Goal: Task Accomplishment & Management: Use online tool/utility

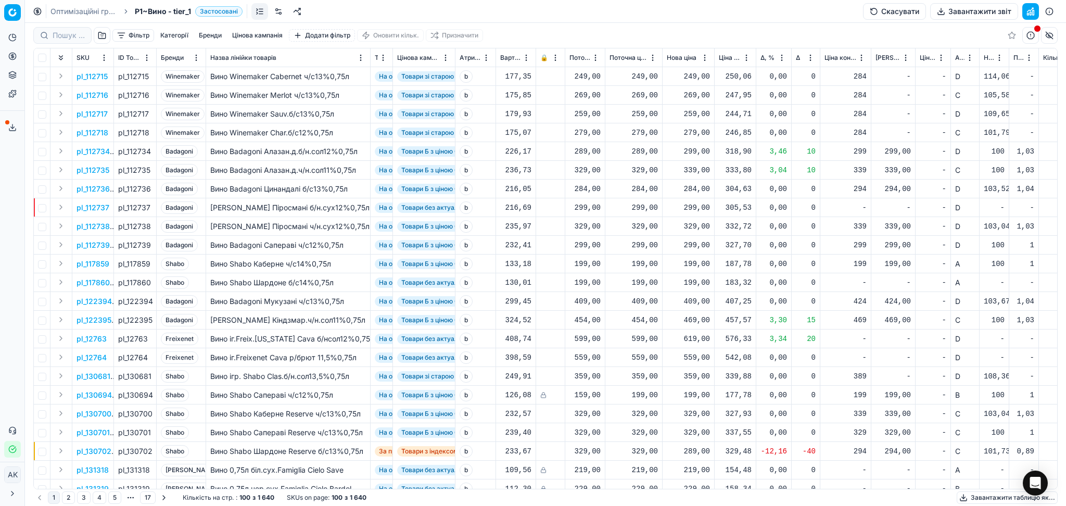
click at [12, 122] on button "Сервіс експорту" at bounding box center [12, 127] width 17 height 17
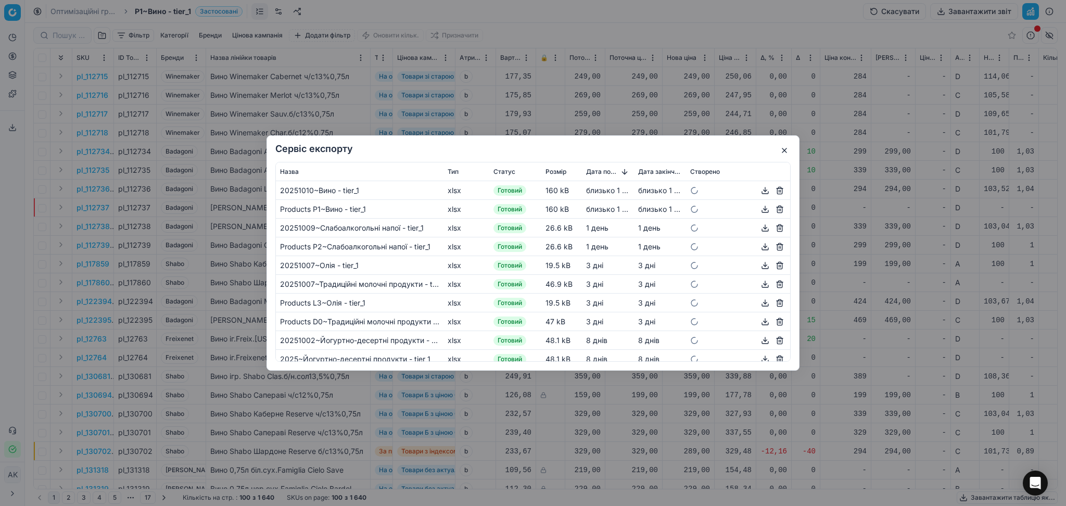
drag, startPoint x: 781, startPoint y: 151, endPoint x: 852, endPoint y: 95, distance: 90.1
click at [782, 151] on button "button" at bounding box center [784, 150] width 12 height 12
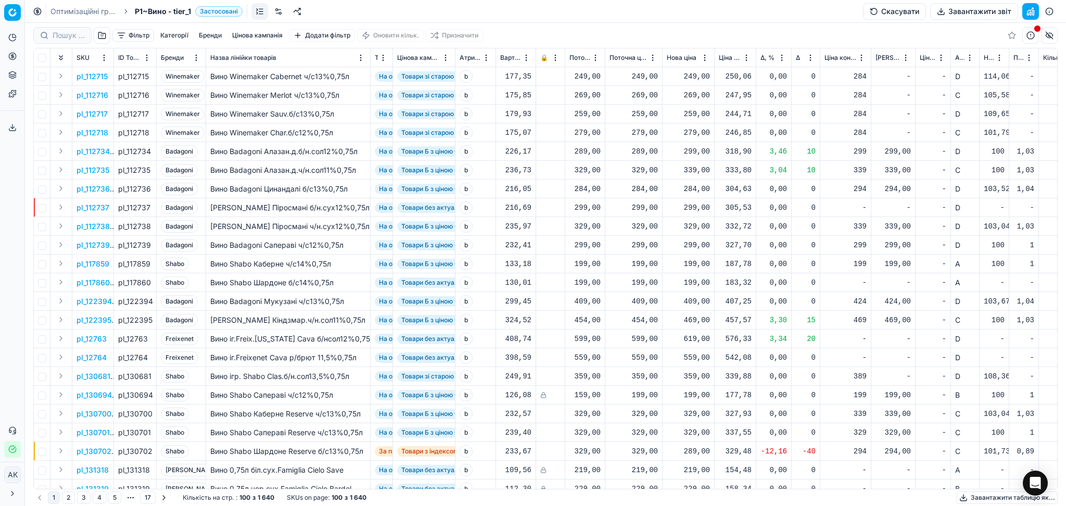
click at [4, 129] on button "Сервіс експорту" at bounding box center [12, 127] width 17 height 17
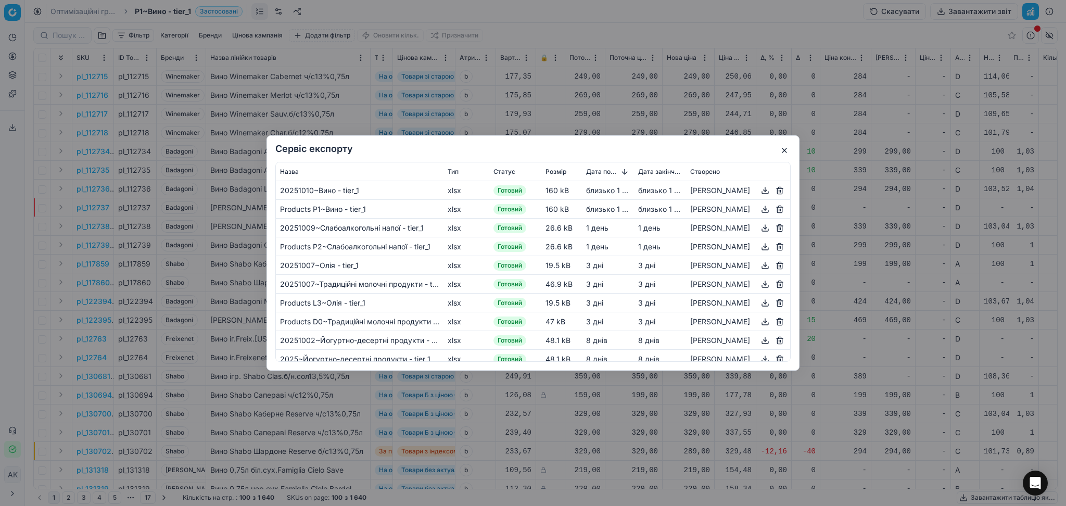
click at [759, 190] on button "button" at bounding box center [765, 190] width 12 height 12
click at [781, 152] on button "button" at bounding box center [784, 150] width 12 height 12
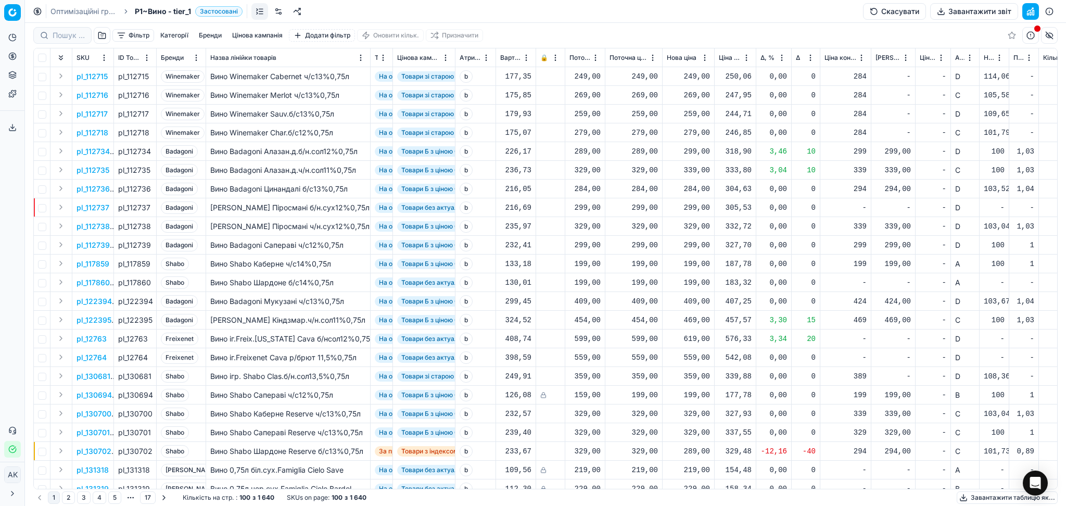
click at [93, 11] on link "Оптимізаційні групи" at bounding box center [84, 11] width 67 height 10
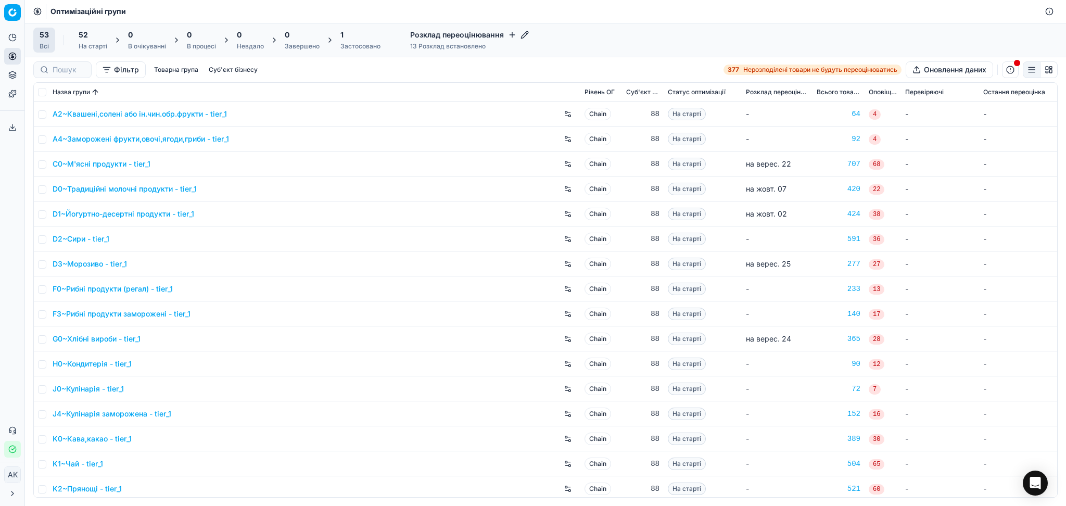
click at [356, 38] on div "1" at bounding box center [361, 35] width 40 height 10
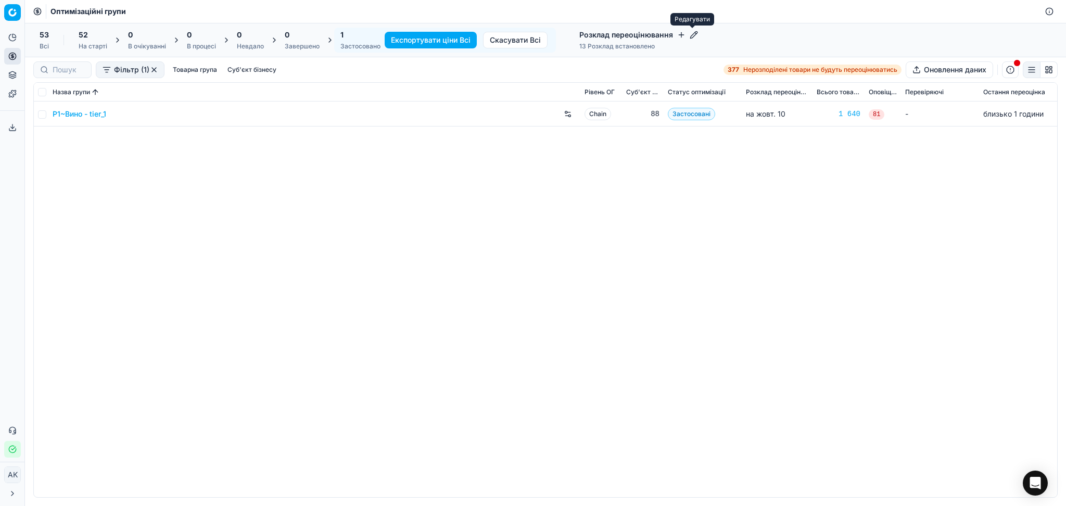
click at [696, 33] on icon "button" at bounding box center [694, 35] width 8 height 8
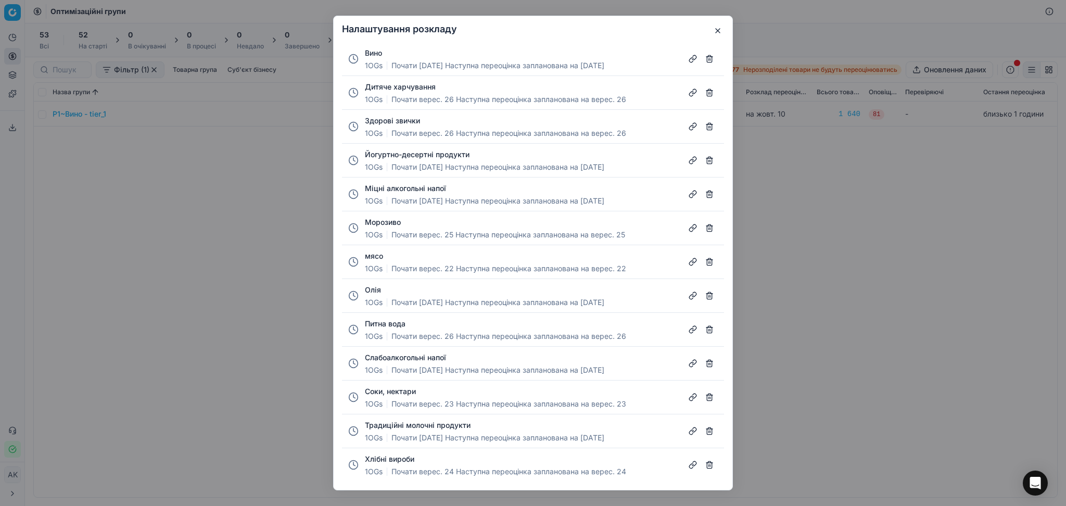
click at [436, 190] on button "Міцні алкогольні напої" at bounding box center [405, 188] width 81 height 10
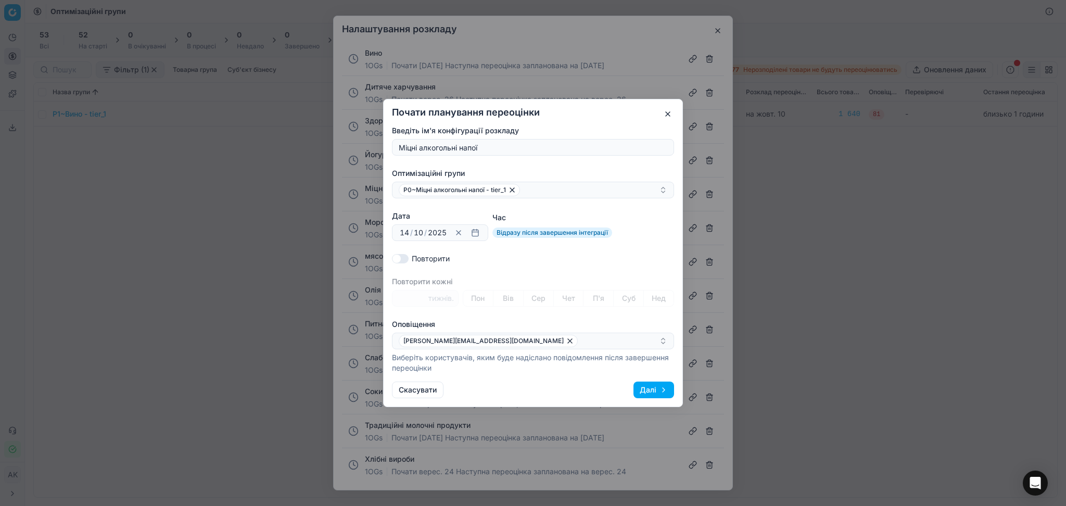
click at [667, 113] on button "button" at bounding box center [668, 114] width 12 height 12
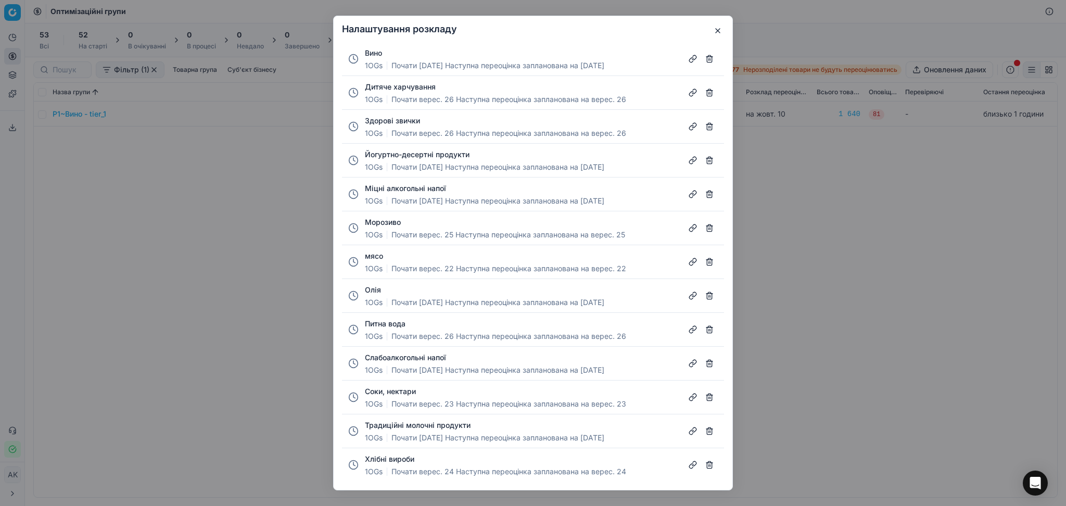
click at [405, 156] on button "Йогуртно-десертні продукти" at bounding box center [417, 154] width 105 height 10
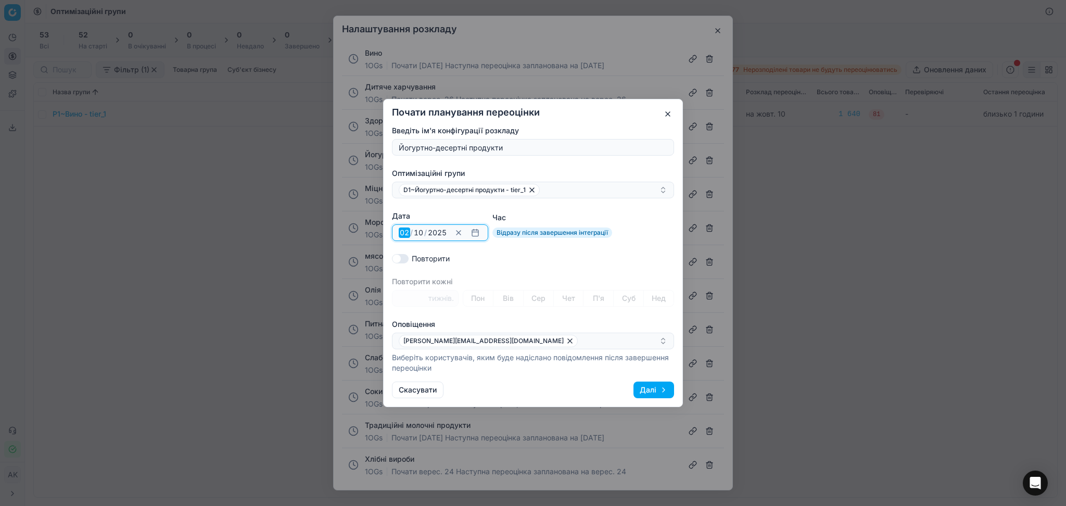
click at [407, 236] on input "02" at bounding box center [404, 233] width 11 height 10
type input "17"
click at [650, 387] on button "Далі" at bounding box center [654, 390] width 41 height 17
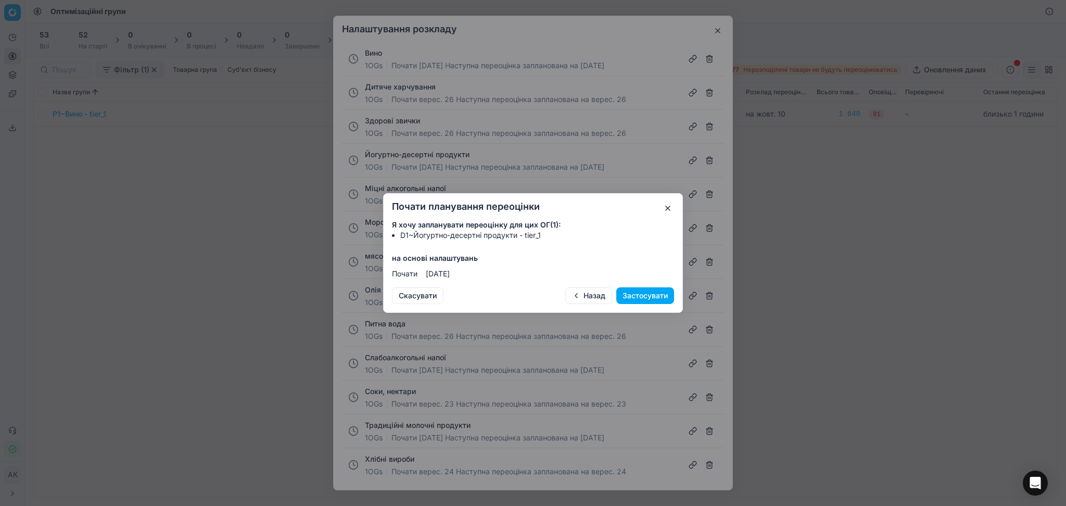
click at [651, 292] on button "Застосувати" at bounding box center [645, 295] width 58 height 17
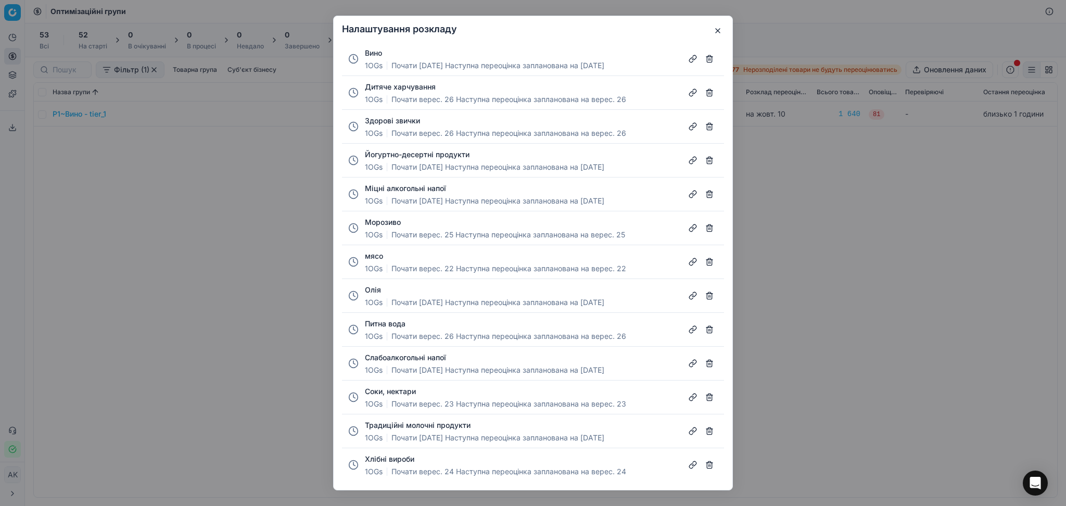
click at [426, 421] on button "Традиційні молочні продукти" at bounding box center [418, 425] width 106 height 10
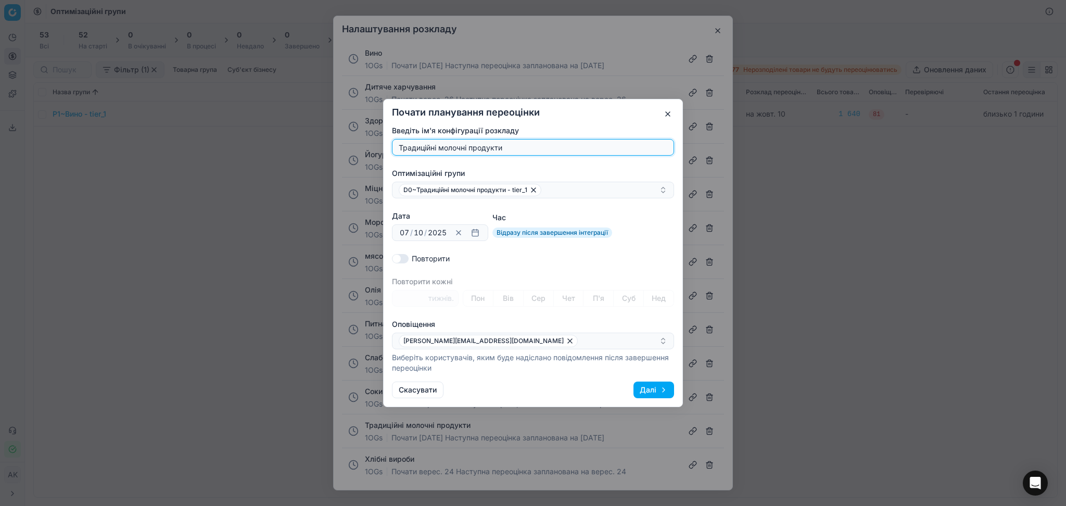
drag, startPoint x: 410, startPoint y: 232, endPoint x: 379, endPoint y: 235, distance: 31.4
click at [380, 234] on div "Почати планування переоцінки Введіть ім'я конфігурації розкладу Традиційні моло…" at bounding box center [533, 253] width 1066 height 506
drag, startPoint x: 400, startPoint y: 233, endPoint x: 409, endPoint y: 233, distance: 8.3
click at [409, 233] on input "07" at bounding box center [404, 233] width 11 height 10
type input "28"
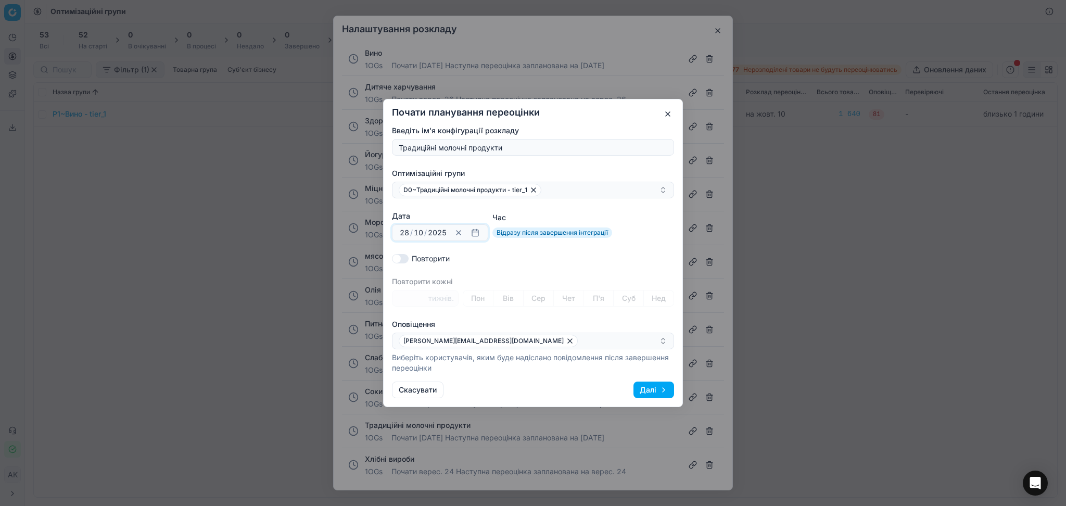
click at [660, 393] on button "Далі" at bounding box center [654, 390] width 41 height 17
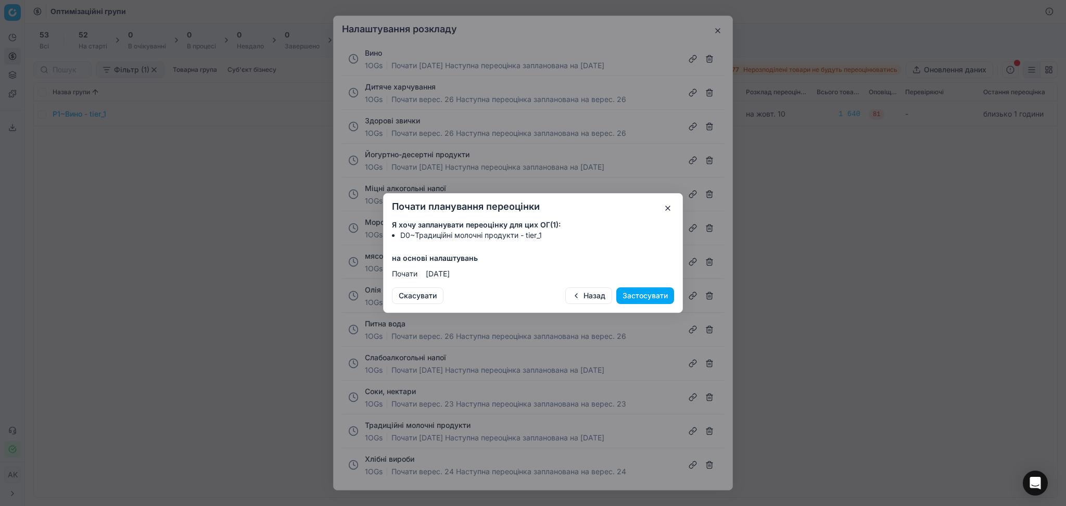
click at [659, 291] on button "Застосувати" at bounding box center [645, 295] width 58 height 17
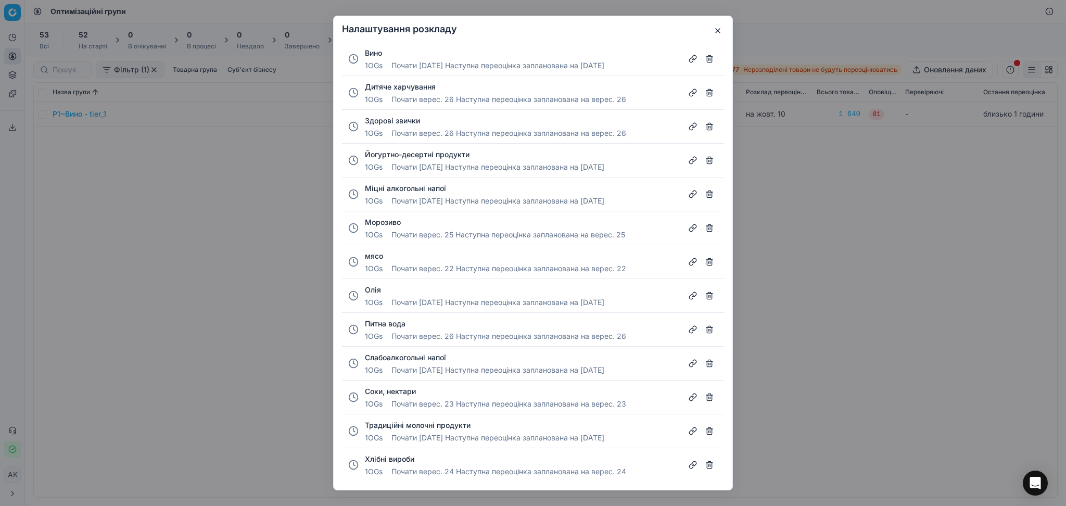
click at [376, 289] on button "Олія" at bounding box center [373, 290] width 16 height 10
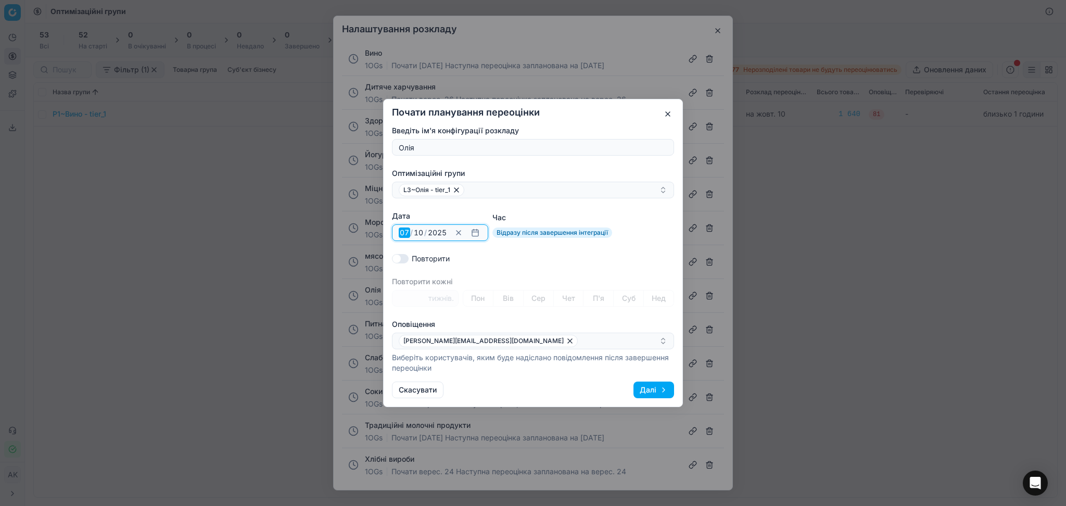
drag, startPoint x: 407, startPoint y: 232, endPoint x: 372, endPoint y: 238, distance: 35.4
click at [374, 237] on div "Почати планування переоцінки Введіть ім'я конфігурації розкладу [PERSON_NAME] г…" at bounding box center [533, 253] width 1066 height 506
type input "21"
click at [658, 382] on button "Далі" at bounding box center [654, 390] width 41 height 17
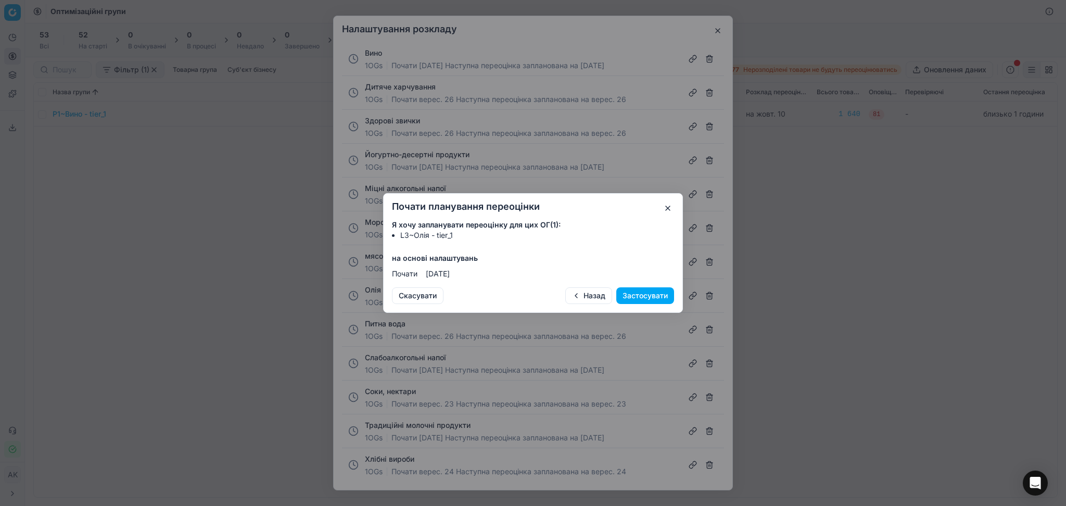
click at [654, 295] on button "Застосувати" at bounding box center [645, 295] width 58 height 17
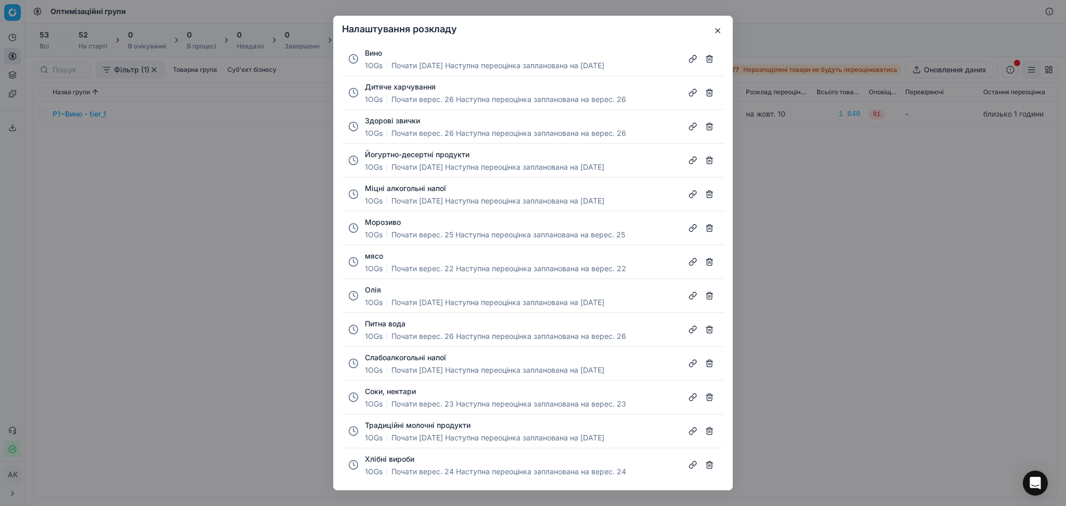
click at [371, 52] on button "Вино" at bounding box center [373, 53] width 17 height 10
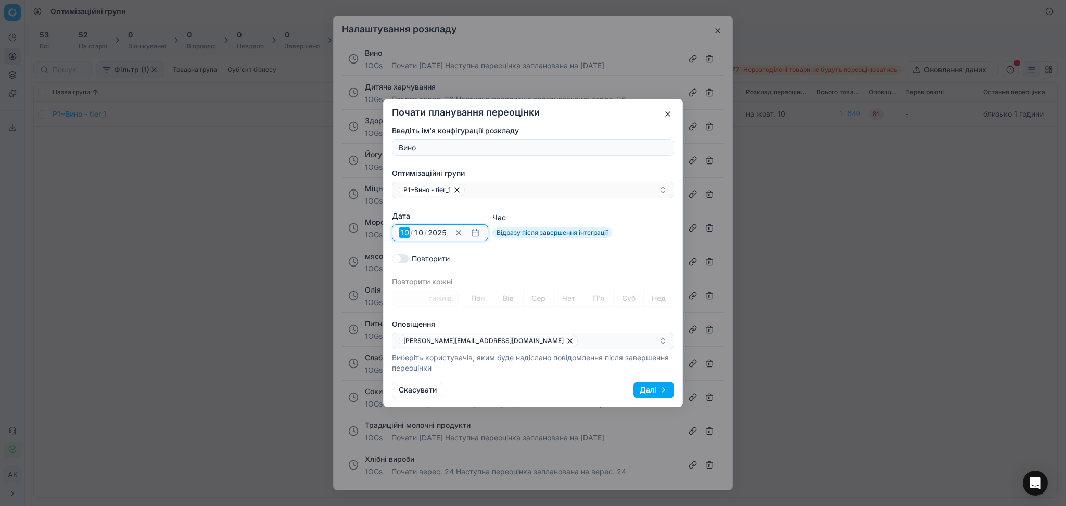
drag, startPoint x: 409, startPoint y: 232, endPoint x: 382, endPoint y: 236, distance: 27.4
click at [383, 235] on div "Почати планування переоцінки Введіть ім'я конфігурації розкладу Вино Оптимізаці…" at bounding box center [533, 253] width 300 height 308
type input "24"
click at [655, 392] on button "Далі" at bounding box center [654, 390] width 41 height 17
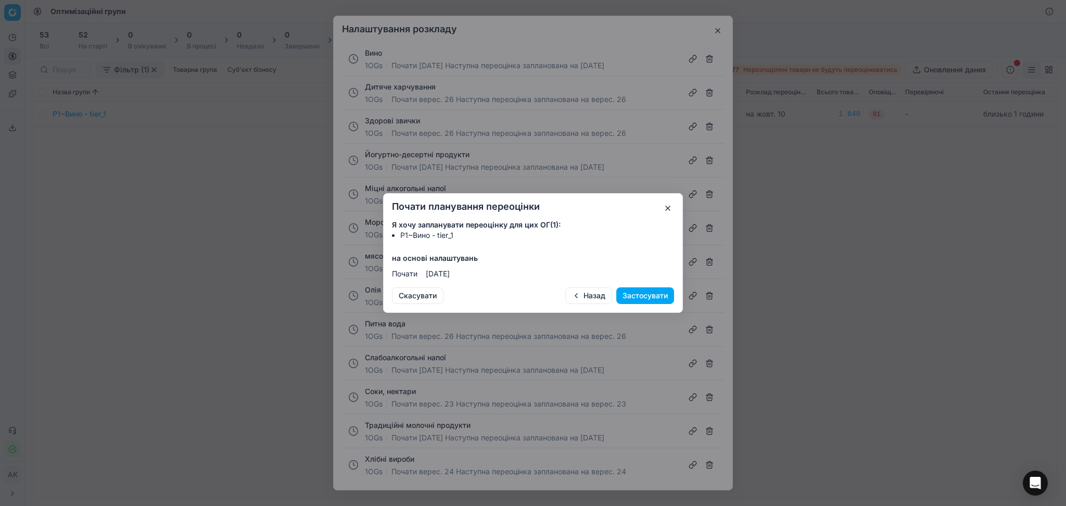
click at [659, 288] on button "Застосувати" at bounding box center [645, 295] width 58 height 17
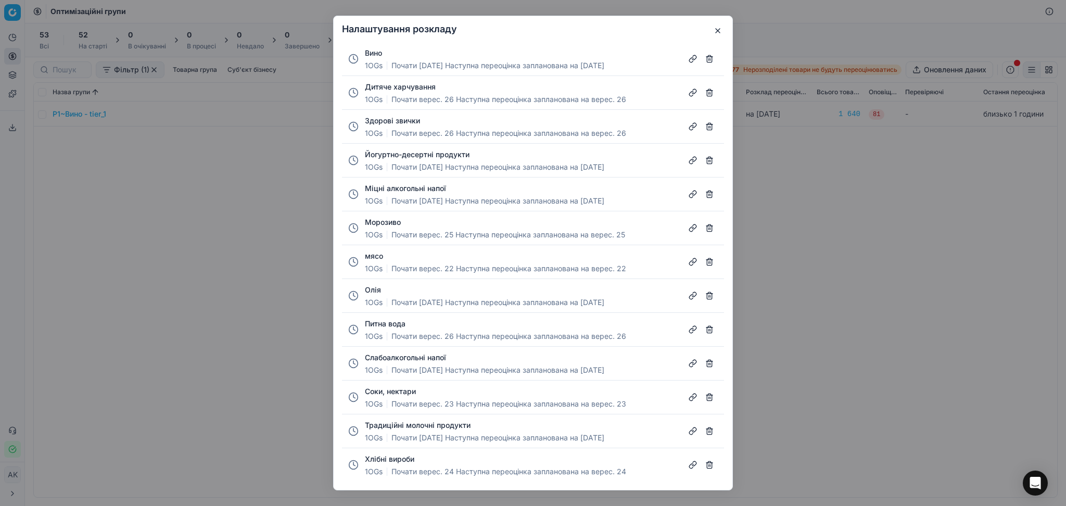
click at [407, 359] on button "Слабоалкогольні напої" at bounding box center [405, 357] width 81 height 10
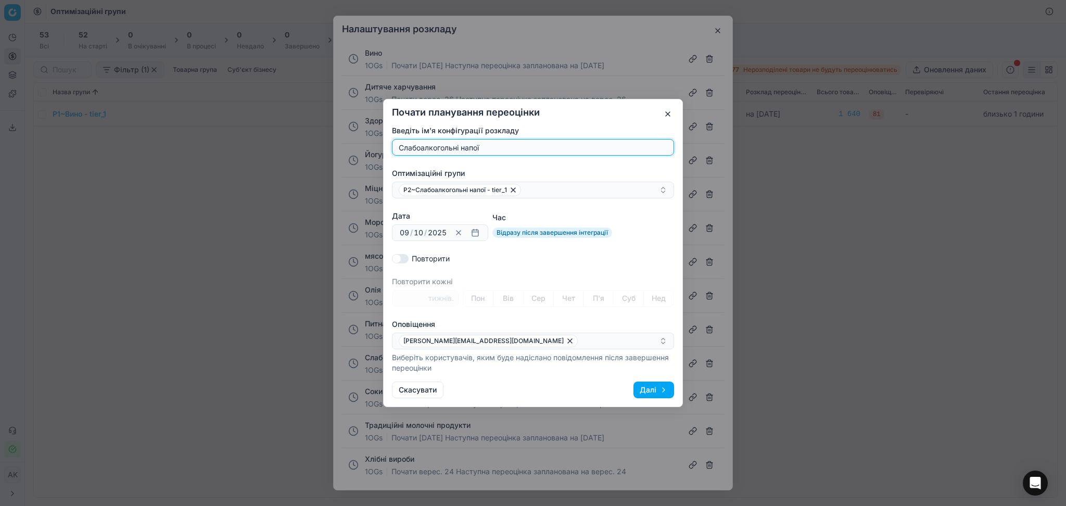
drag, startPoint x: 411, startPoint y: 231, endPoint x: 379, endPoint y: 233, distance: 32.8
click at [379, 233] on div "Почати планування переоцінки Введіть ім'я конфігурації розкладу Слабоалкогольні…" at bounding box center [533, 253] width 1066 height 506
drag, startPoint x: 408, startPoint y: 233, endPoint x: 392, endPoint y: 235, distance: 16.3
click at [392, 235] on div "09 [DATE] / 2025 2025 Clear date" at bounding box center [440, 232] width 96 height 17
click at [405, 233] on input "09" at bounding box center [404, 233] width 11 height 10
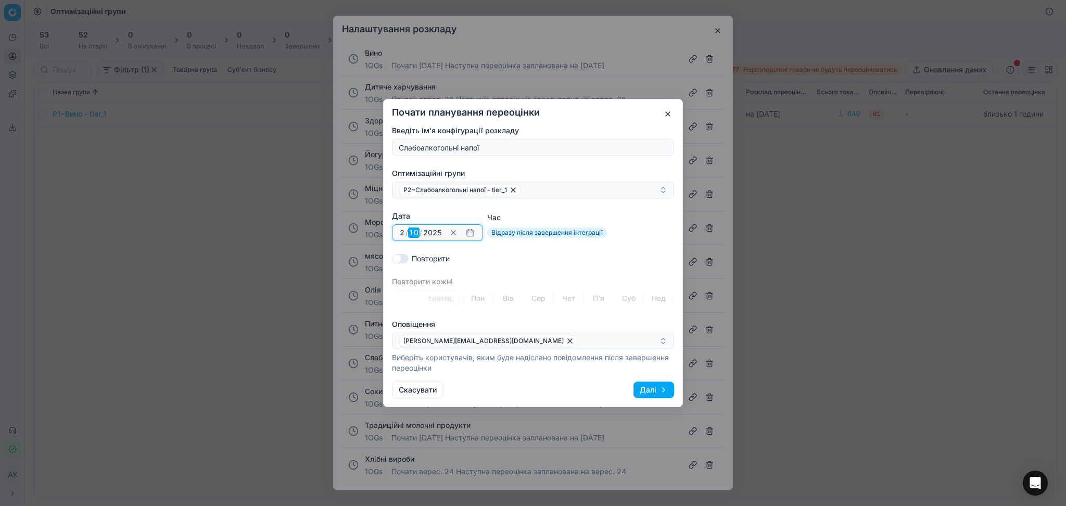
type input "23"
click at [669, 393] on button "Далі" at bounding box center [654, 390] width 41 height 17
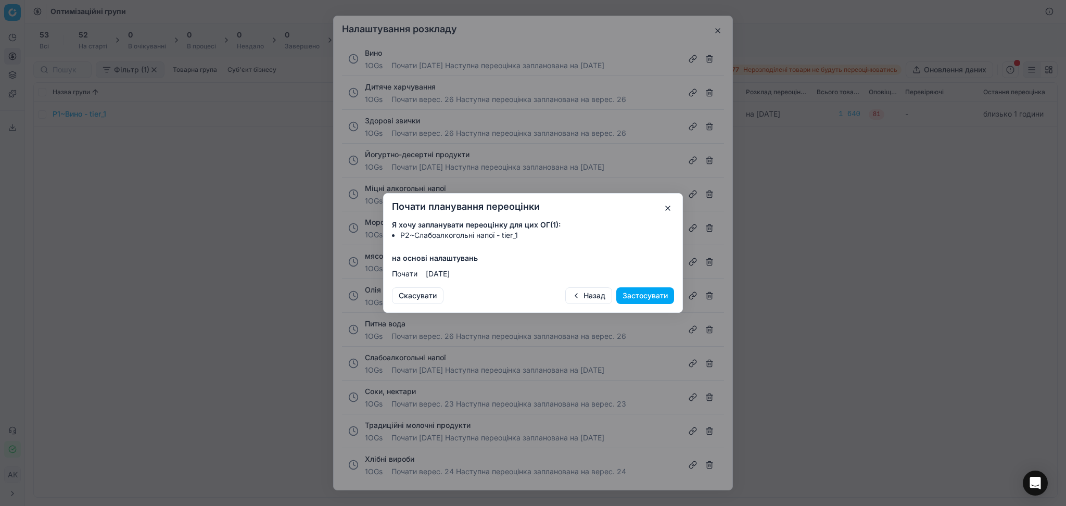
click at [661, 295] on button "Застосувати" at bounding box center [645, 295] width 58 height 17
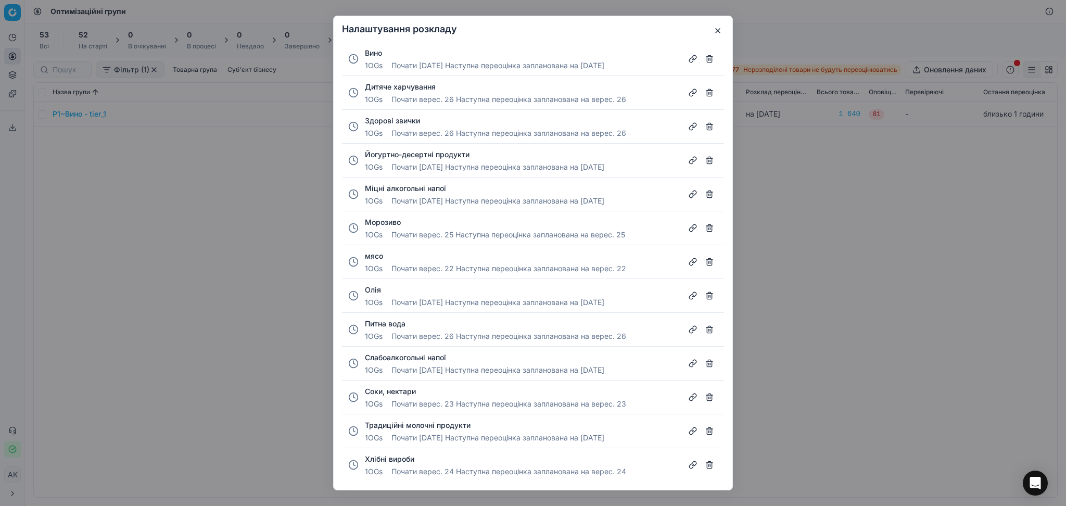
click at [718, 30] on button "button" at bounding box center [718, 30] width 12 height 12
